Goal: Find specific page/section: Find specific page/section

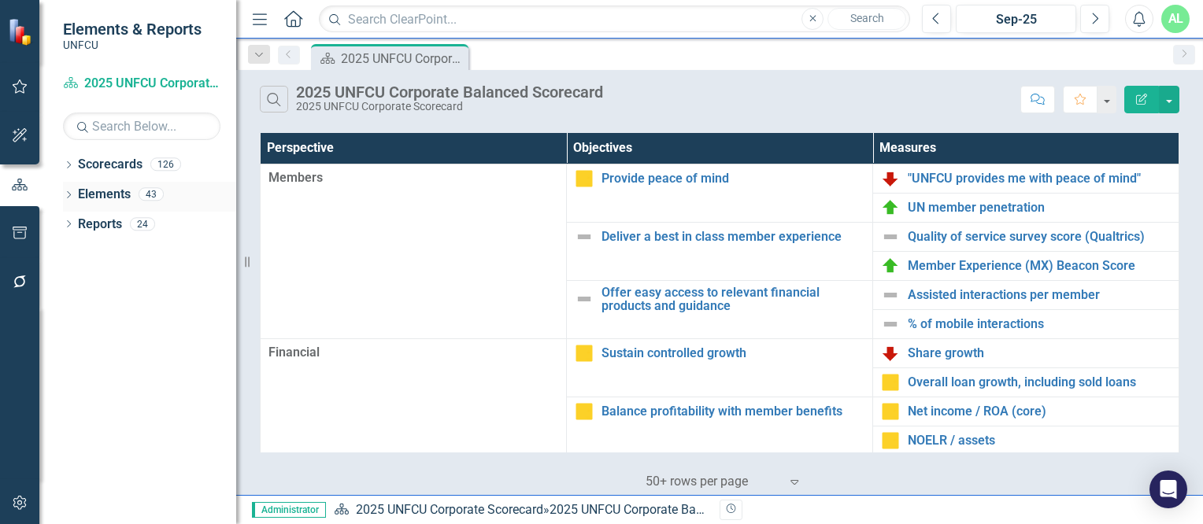
click at [70, 187] on div "Dropdown Elements 43" at bounding box center [149, 197] width 173 height 30
click at [69, 166] on icon at bounding box center [69, 164] width 4 height 7
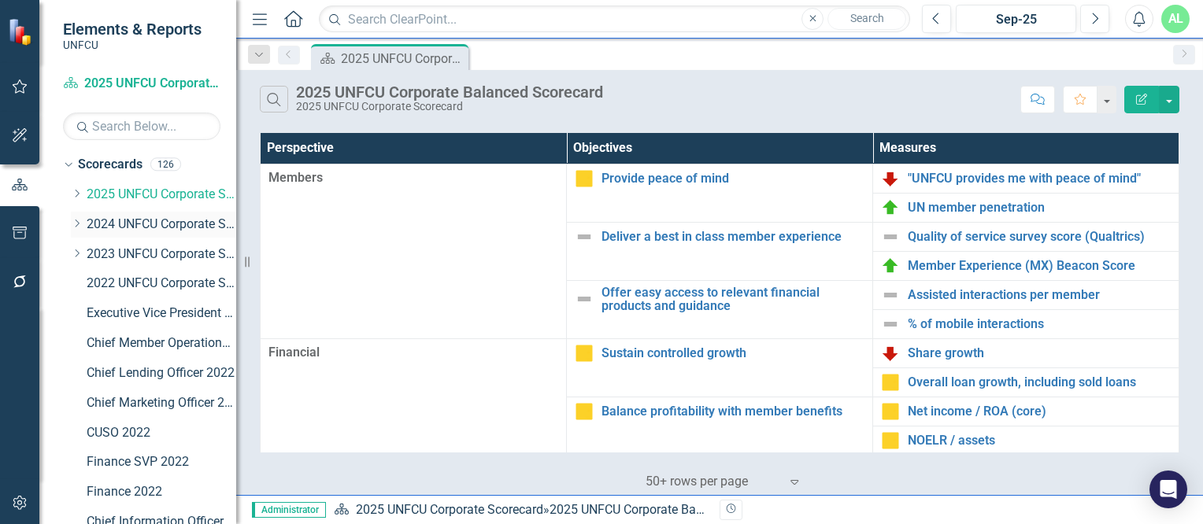
scroll to position [432, 0]
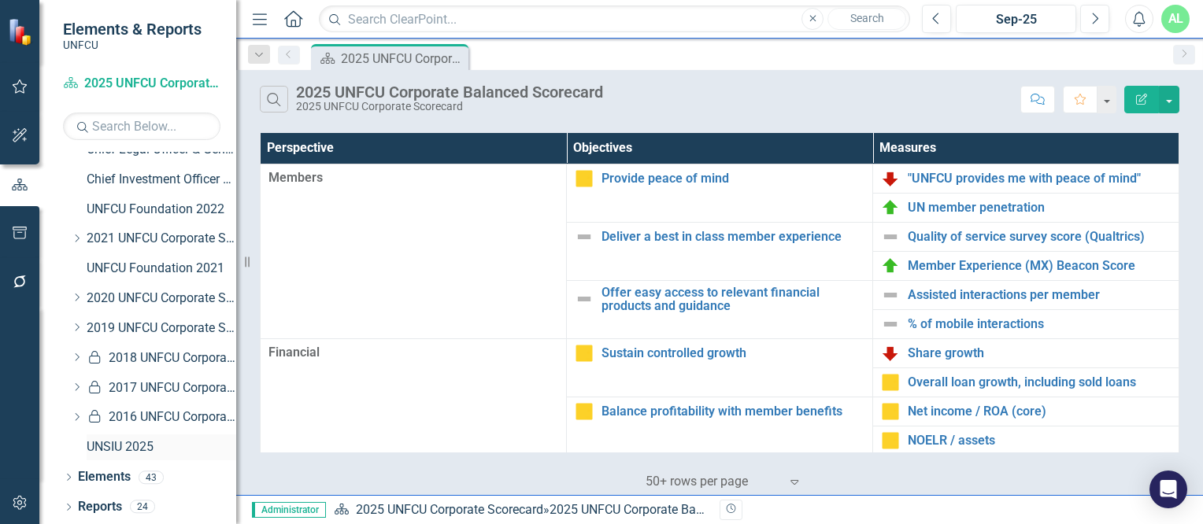
click at [139, 445] on link "UNSIU 2025" at bounding box center [162, 447] width 150 height 18
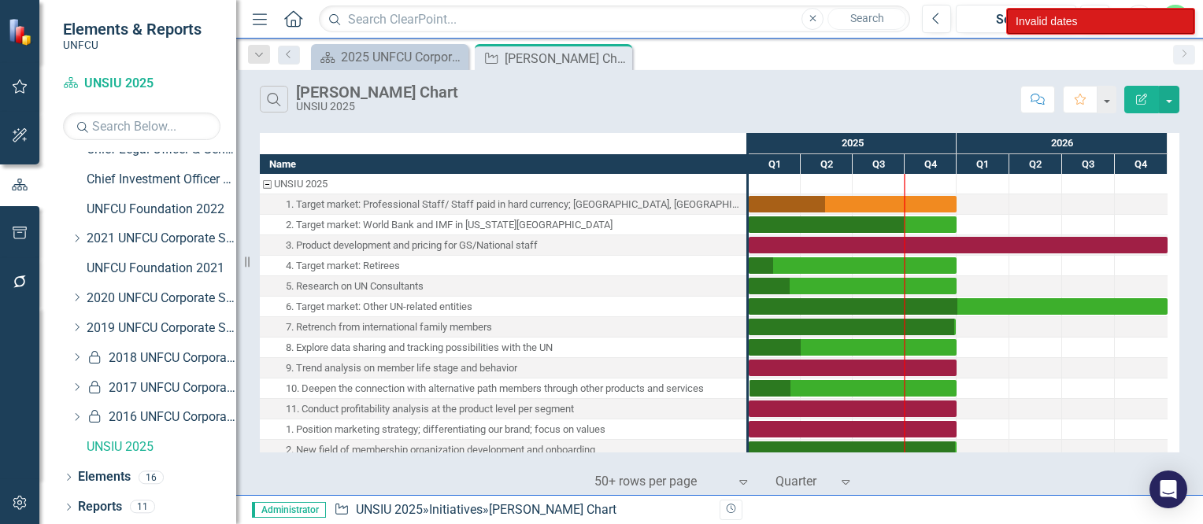
click at [1117, 49] on div "Scorecard 2025 UNFCU Corporate Balanced Scorecard Close Initiative [PERSON_NAME…" at bounding box center [736, 56] width 857 height 25
click at [1125, 13] on div "Invalid dates" at bounding box center [1100, 21] width 187 height 25
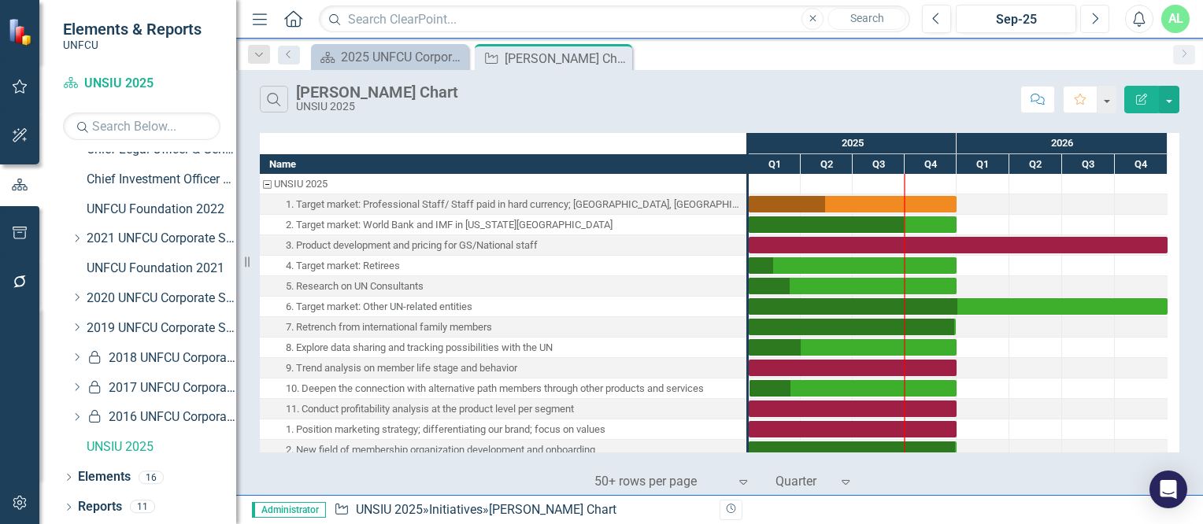
click at [1102, 17] on button "Next" at bounding box center [1094, 19] width 29 height 28
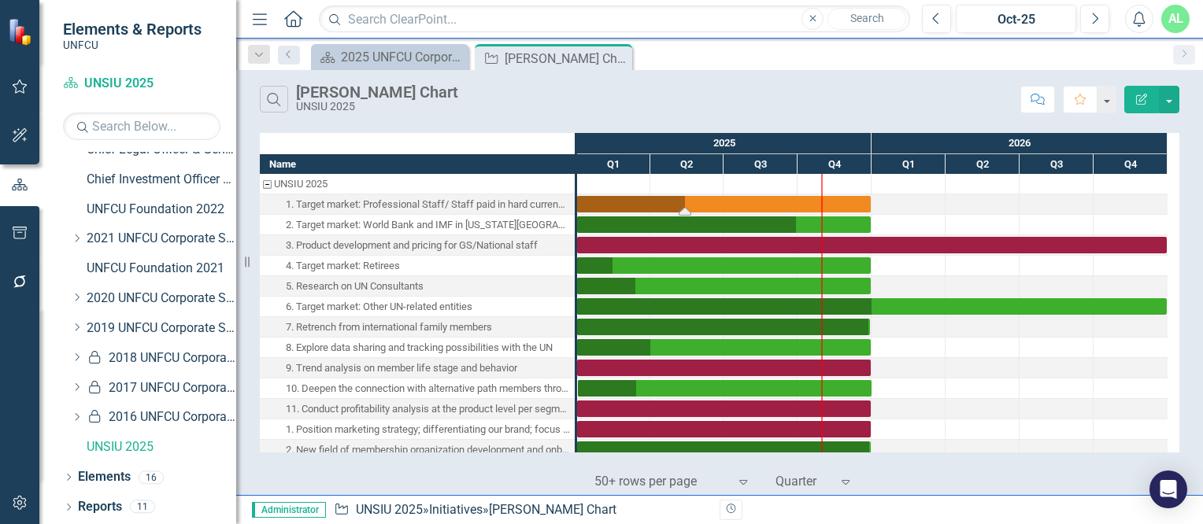
click at [613, 205] on div "Task: Start date: 2025-01-01 End date: 2025-12-31" at bounding box center [724, 204] width 294 height 17
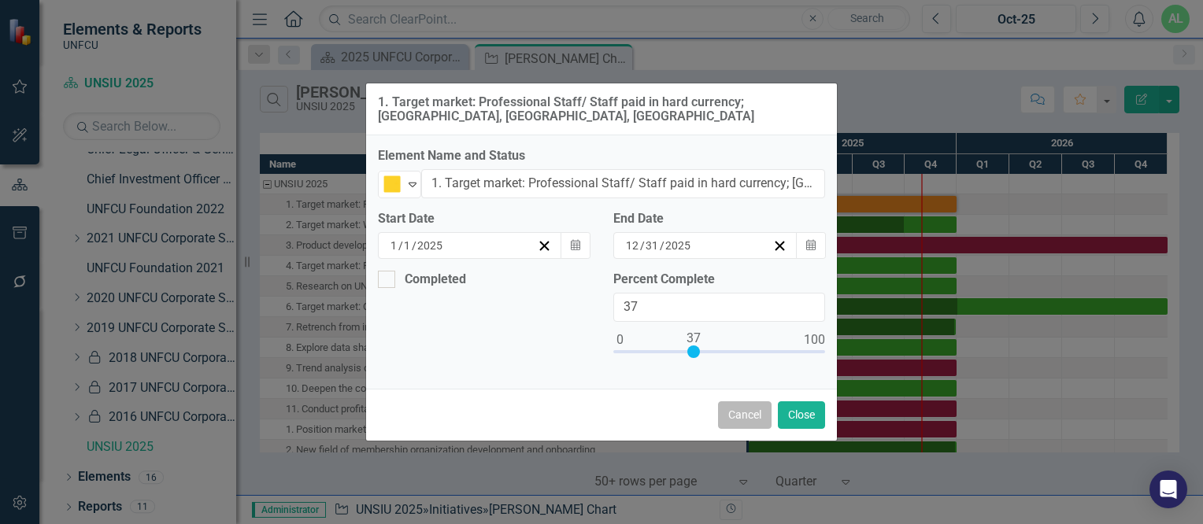
click at [745, 406] on button "Cancel" at bounding box center [745, 415] width 54 height 28
